Goal: Information Seeking & Learning: Learn about a topic

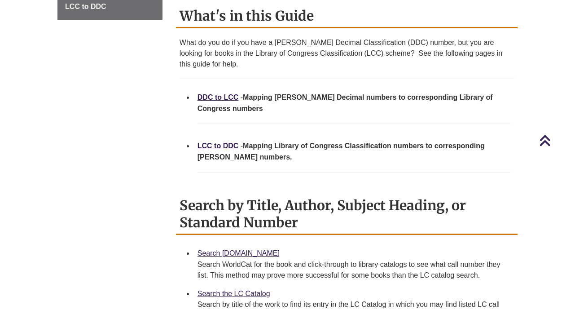
scroll to position [350, 0]
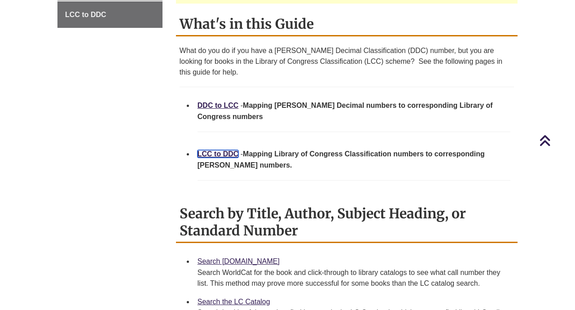
click at [218, 150] on link "LCC to DDC" at bounding box center [218, 154] width 41 height 8
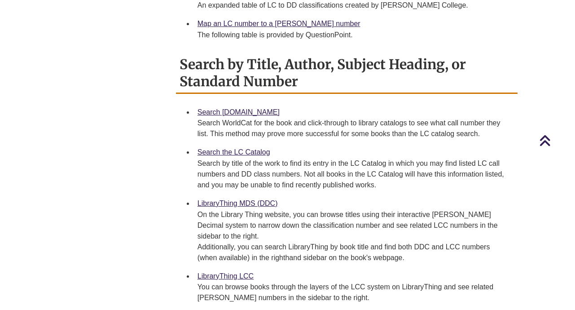
scroll to position [504, 0]
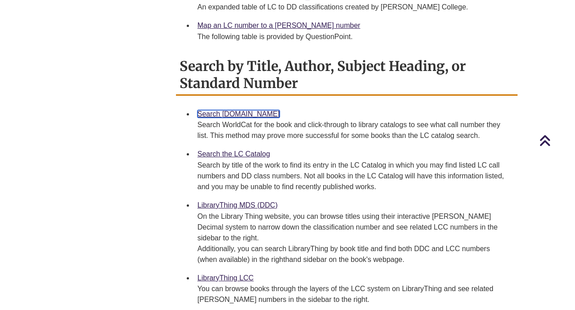
click at [238, 110] on link "Search [DOMAIN_NAME]" at bounding box center [239, 114] width 82 height 8
click at [232, 272] on div "LibraryThing LCC You can browse books through the layers of the LCC system on L…" at bounding box center [354, 288] width 313 height 33
click at [218, 150] on link "Search the LC Catalog" at bounding box center [234, 154] width 73 height 8
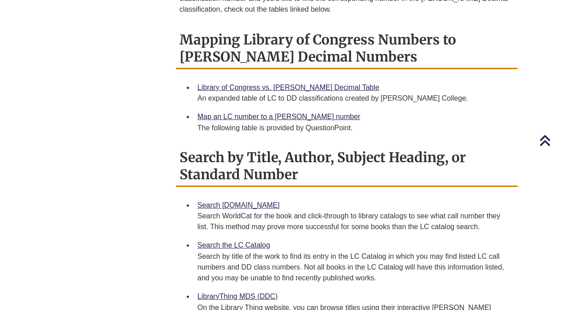
scroll to position [379, 0]
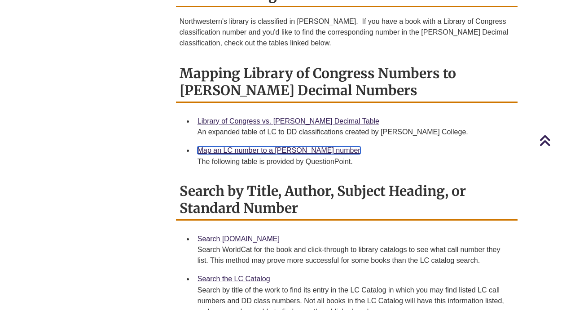
click at [297, 146] on link "Map an LC number to a Dewey number" at bounding box center [279, 150] width 163 height 8
